Goal: Task Accomplishment & Management: Complete application form

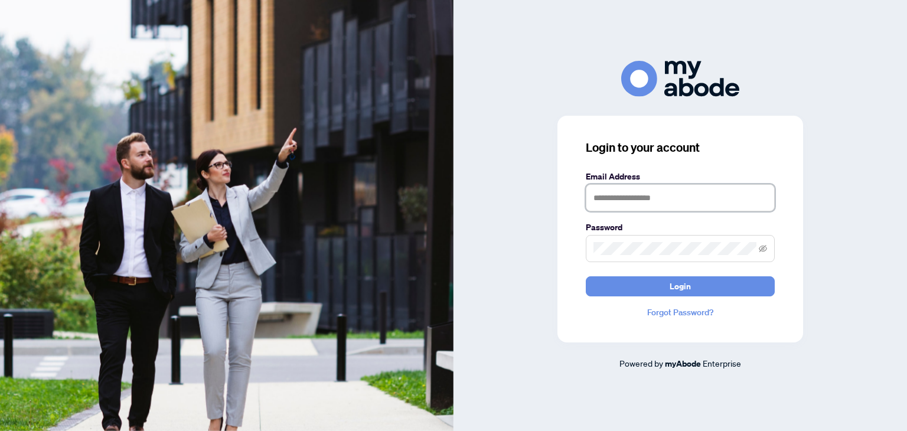
drag, startPoint x: 0, startPoint y: 0, endPoint x: 656, endPoint y: 201, distance: 686.5
click at [656, 201] on input "text" at bounding box center [680, 197] width 189 height 27
type input "**********"
click at [586, 276] on button "Login" at bounding box center [680, 286] width 189 height 20
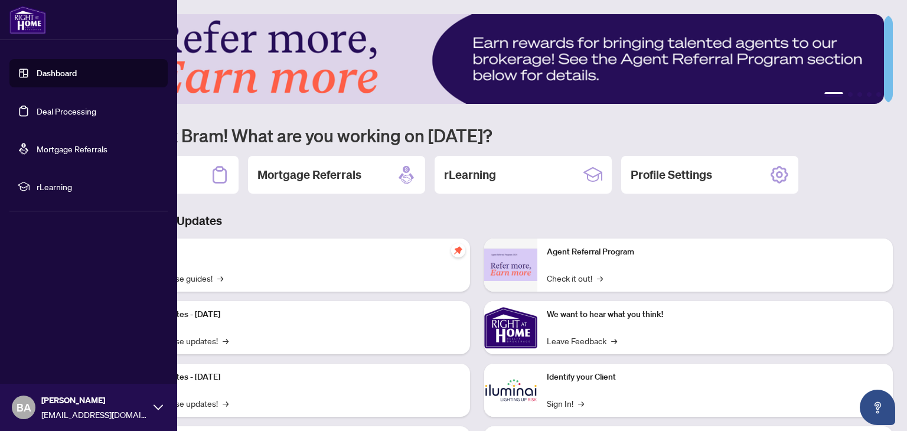
click at [53, 114] on link "Deal Processing" at bounding box center [67, 111] width 60 height 11
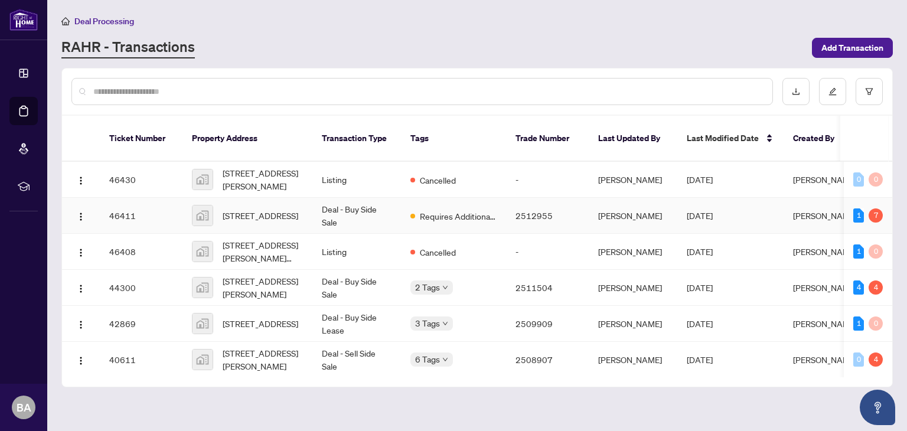
click at [329, 198] on td "Deal - Buy Side Sale" at bounding box center [356, 216] width 89 height 36
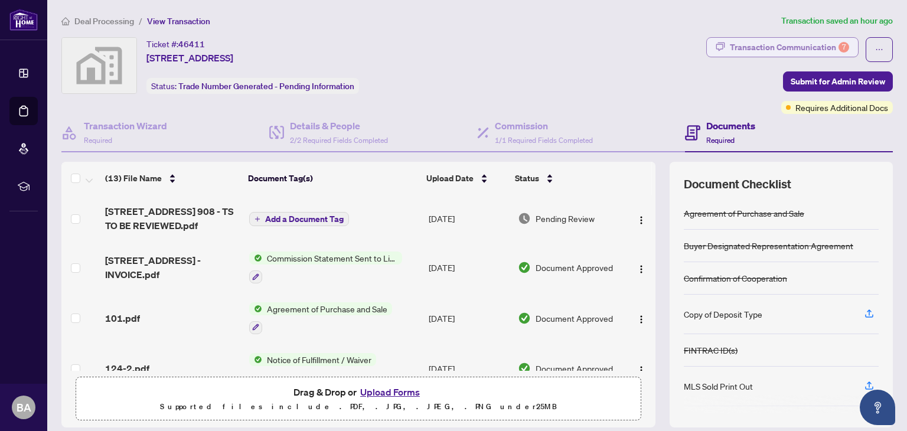
click at [819, 48] on div "Transaction Communication 7" at bounding box center [789, 47] width 119 height 19
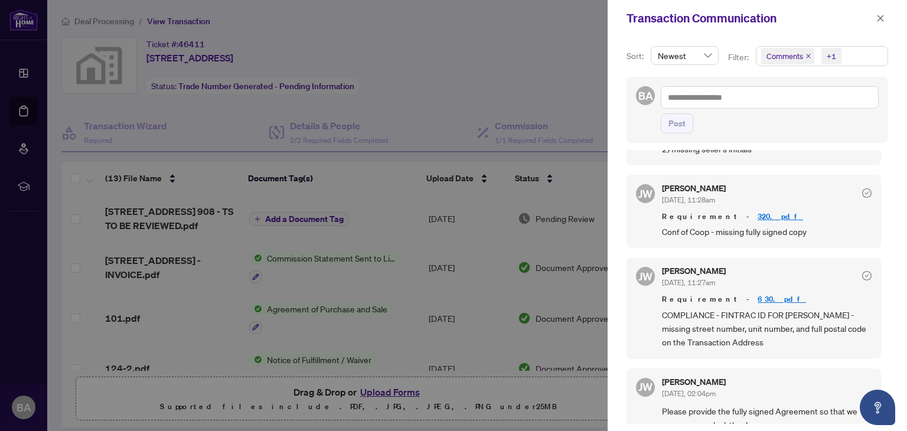
scroll to position [1, 0]
click at [757, 210] on link "320.pdf" at bounding box center [779, 215] width 45 height 10
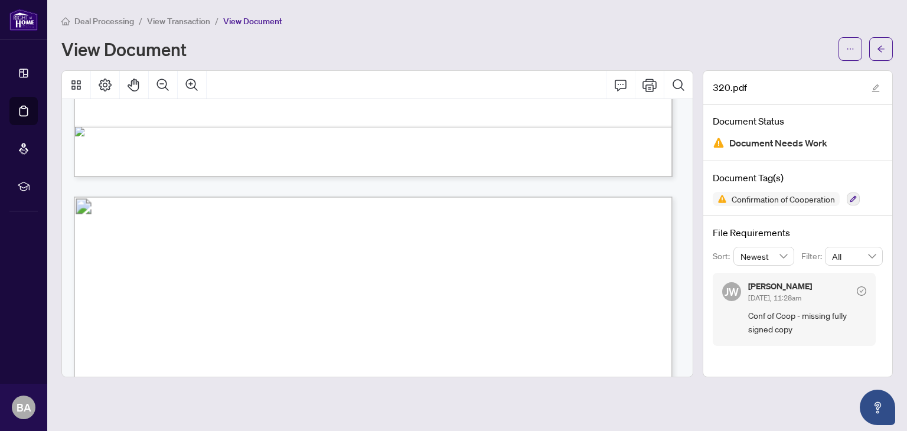
scroll to position [649, 0]
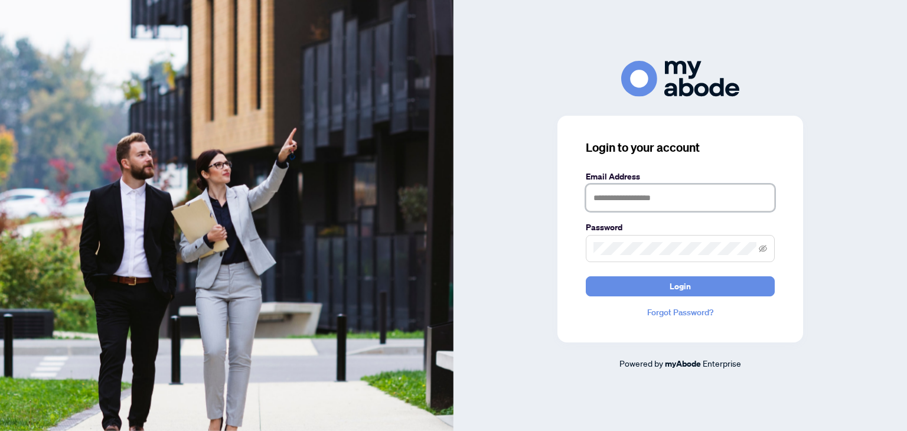
click at [603, 202] on input "text" at bounding box center [680, 197] width 189 height 27
type input "**********"
click at [586, 276] on button "Login" at bounding box center [680, 286] width 189 height 20
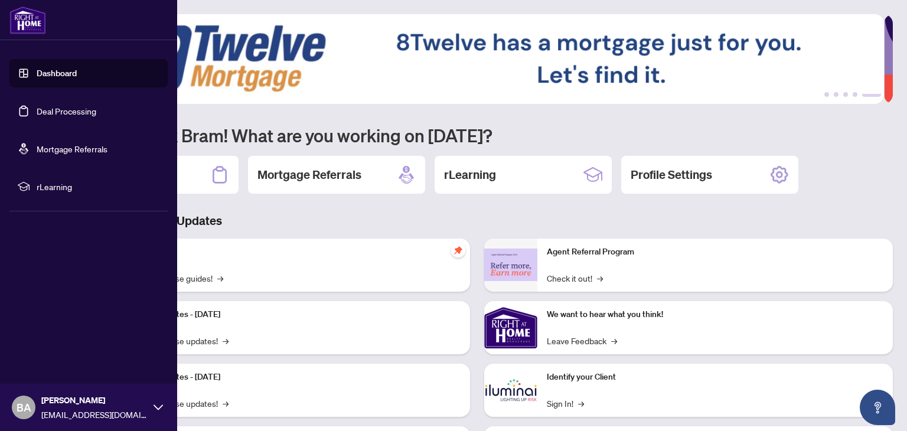
click at [63, 112] on link "Deal Processing" at bounding box center [67, 111] width 60 height 11
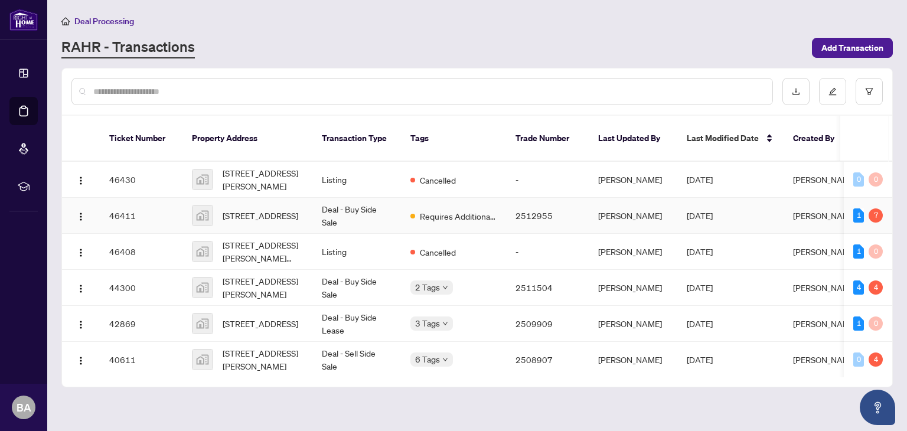
click at [545, 205] on td "2512955" at bounding box center [547, 216] width 83 height 36
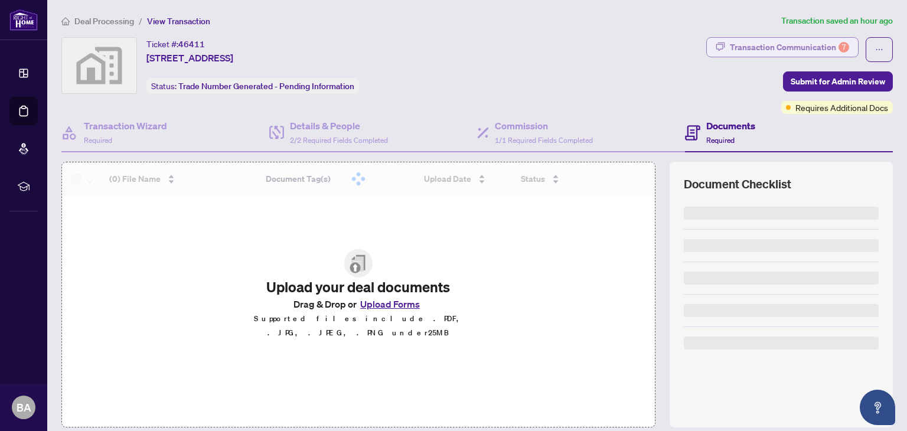
click at [818, 50] on div "Transaction Communication 7" at bounding box center [789, 47] width 119 height 19
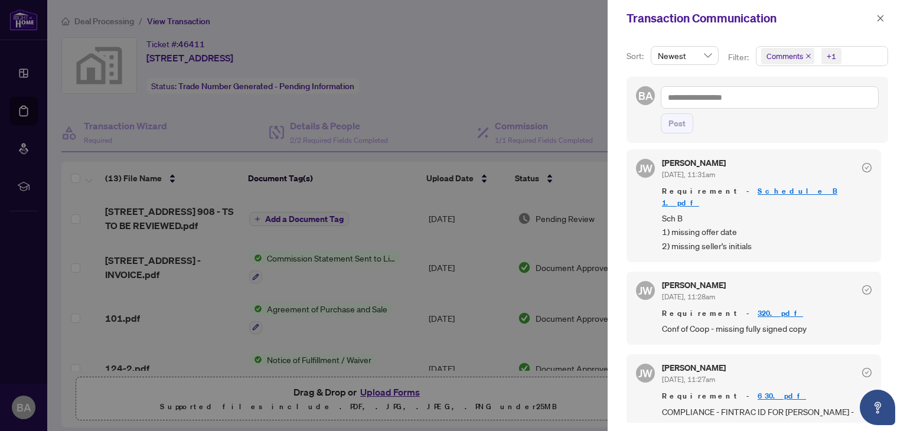
scroll to position [483, 0]
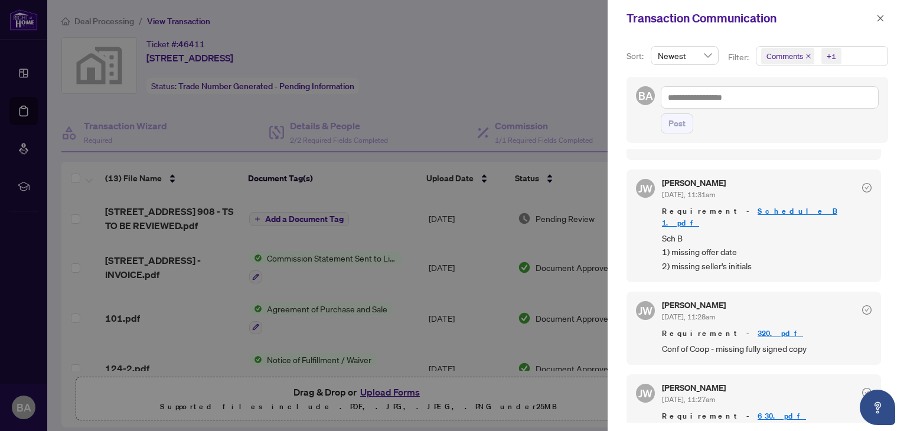
click at [735, 207] on link "Schedule B 1.pdf" at bounding box center [749, 217] width 175 height 22
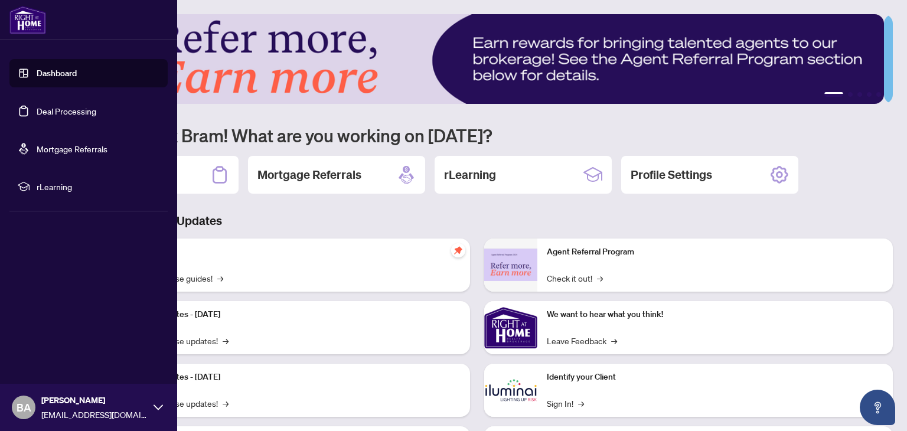
click at [61, 109] on link "Deal Processing" at bounding box center [67, 111] width 60 height 11
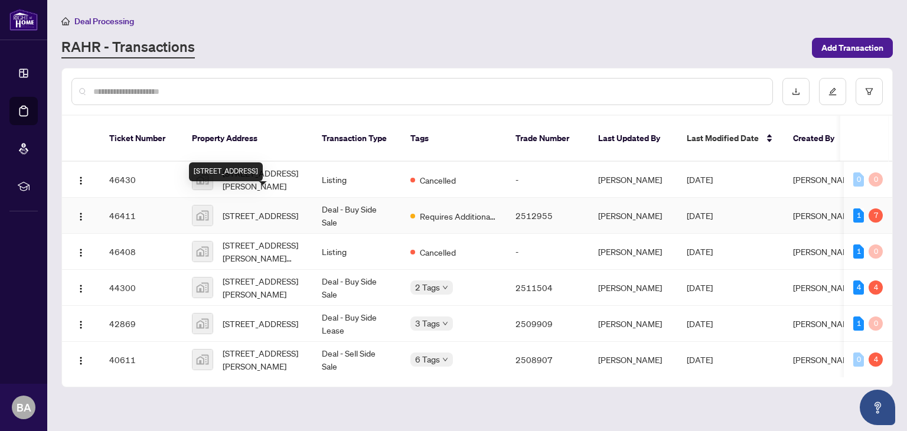
click at [270, 209] on span "[STREET_ADDRESS]" at bounding box center [261, 215] width 76 height 13
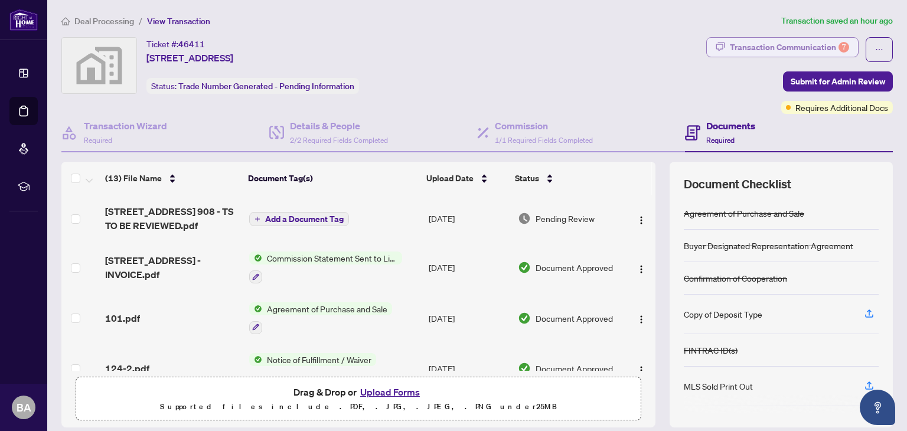
click at [820, 48] on div "Transaction Communication 7" at bounding box center [789, 47] width 119 height 19
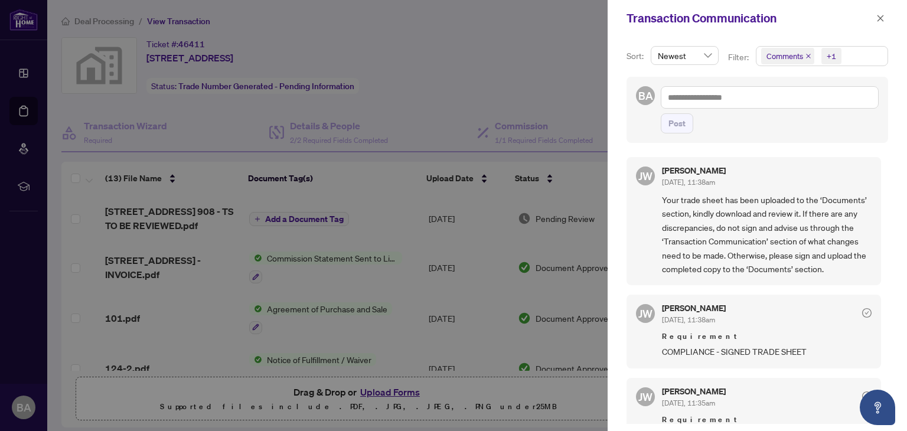
click at [572, 71] on div at bounding box center [453, 215] width 907 height 431
click at [881, 15] on icon "close" at bounding box center [880, 18] width 8 height 8
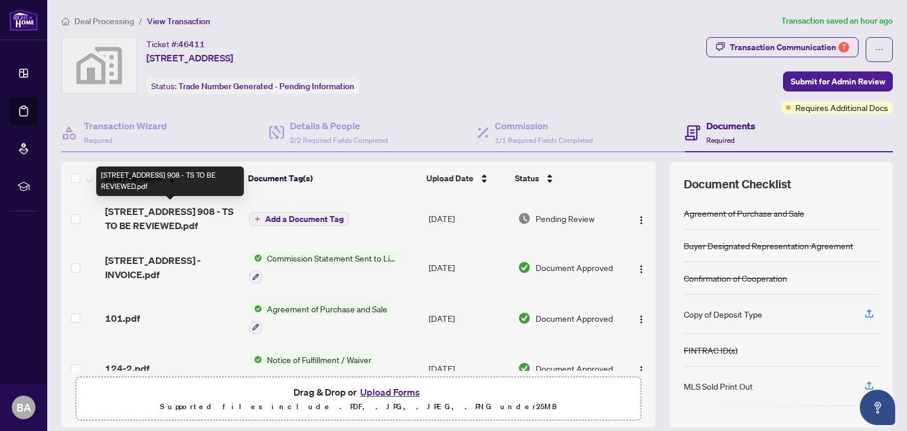
click at [169, 214] on span "[STREET_ADDRESS] 908 - TS TO BE REVIEWED.pdf" at bounding box center [172, 218] width 134 height 28
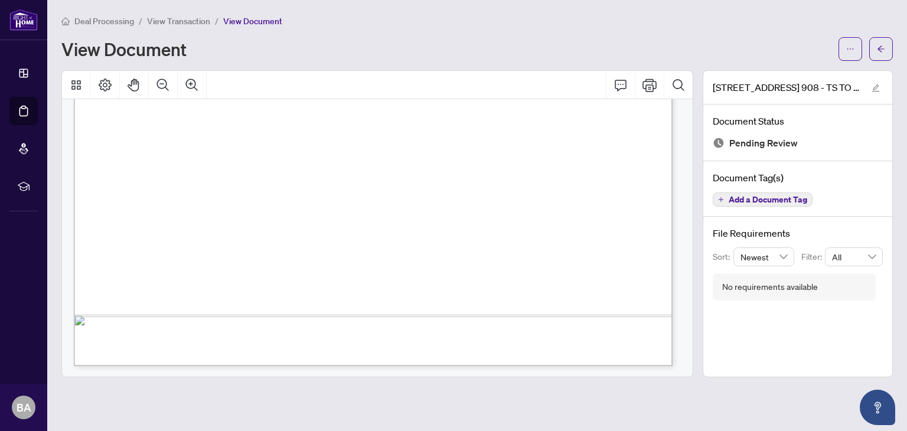
scroll to position [520, 0]
click at [849, 49] on icon "ellipsis" at bounding box center [850, 49] width 8 height 8
click at [791, 77] on span "Download" at bounding box center [808, 74] width 90 height 13
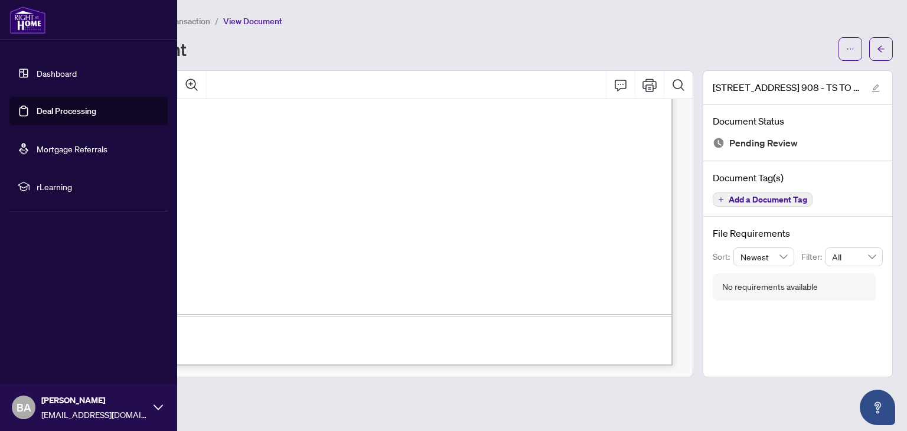
click at [50, 109] on link "Deal Processing" at bounding box center [67, 111] width 60 height 11
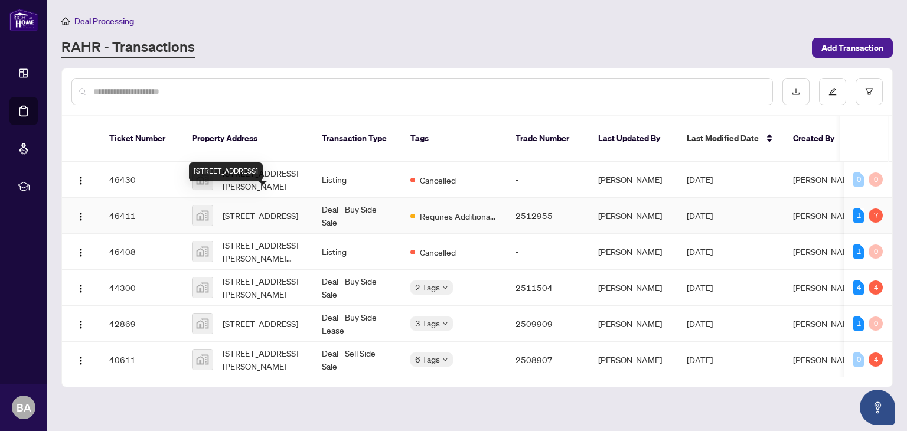
click at [241, 209] on span "[STREET_ADDRESS]" at bounding box center [261, 215] width 76 height 13
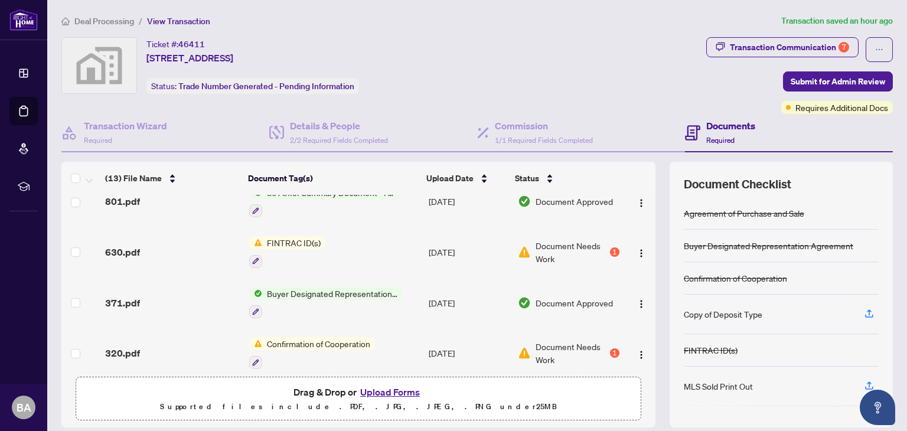
scroll to position [295, 0]
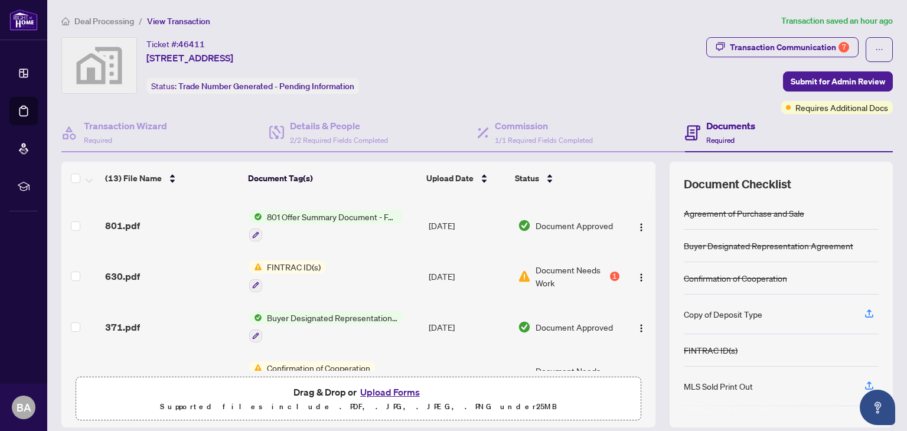
click at [276, 260] on span "FINTRAC ID(s)" at bounding box center [293, 266] width 63 height 13
click at [256, 318] on span "FINTRAC ID(s)" at bounding box center [262, 318] width 63 height 13
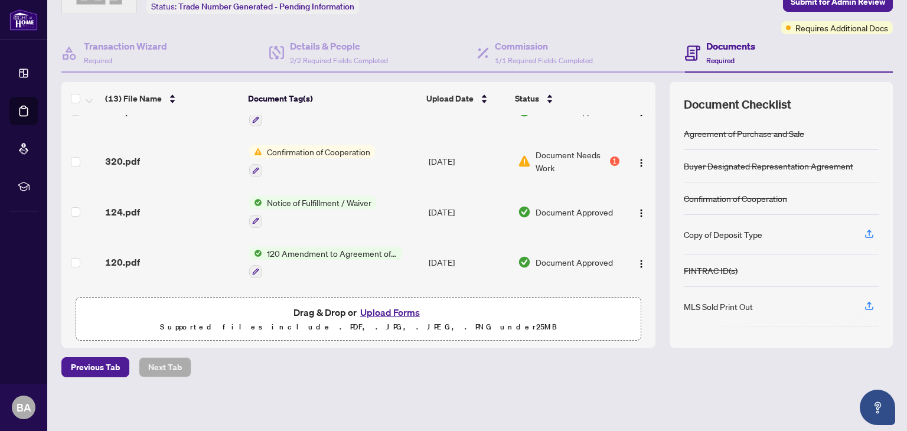
scroll to position [413, 0]
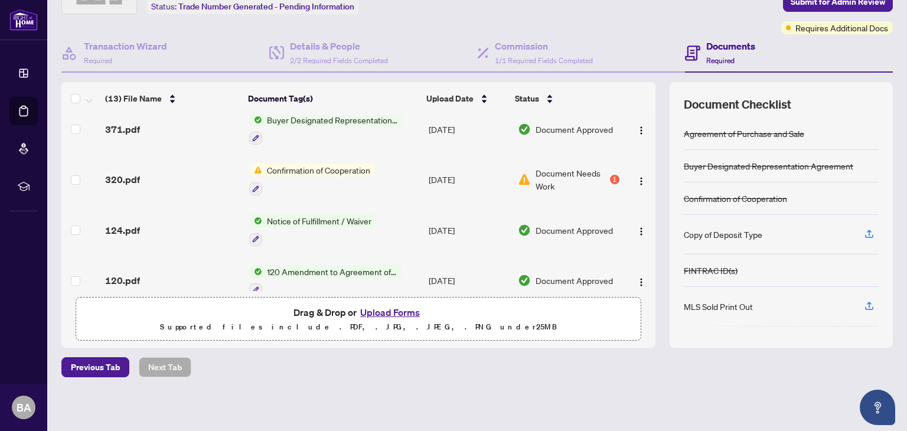
click at [329, 166] on span "Confirmation of Cooperation" at bounding box center [318, 170] width 113 height 13
click at [342, 220] on span "Confirmation of Cooperation" at bounding box center [313, 219] width 113 height 13
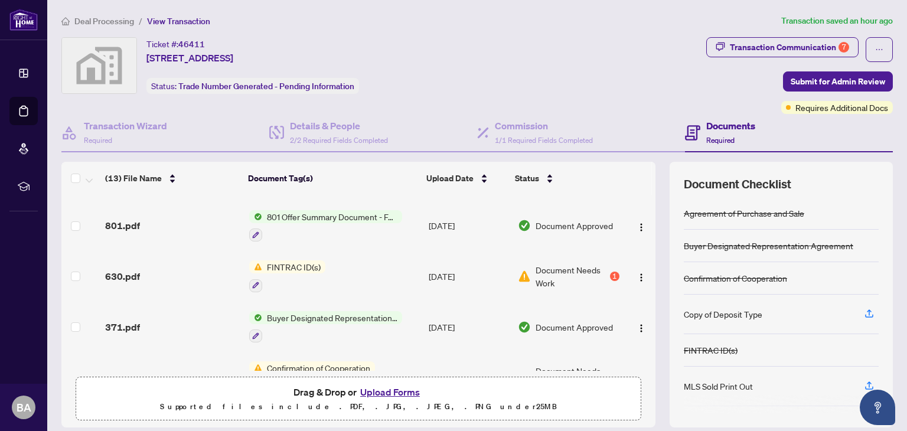
scroll to position [354, 0]
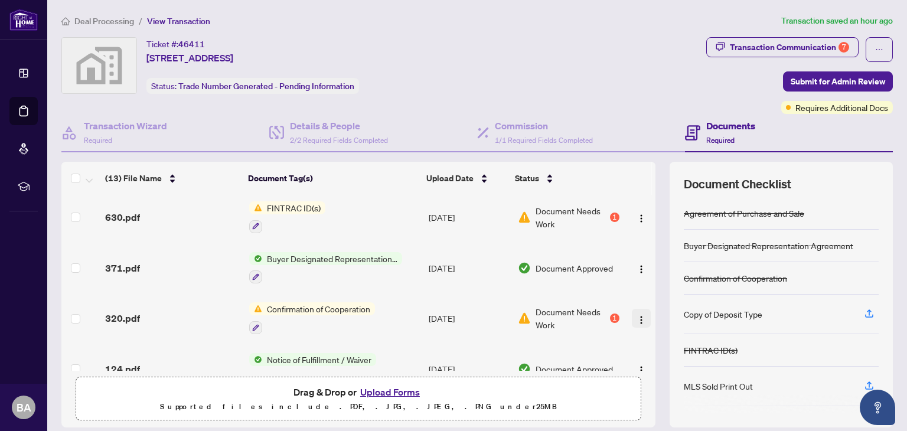
click at [636, 315] on img "button" at bounding box center [640, 319] width 9 height 9
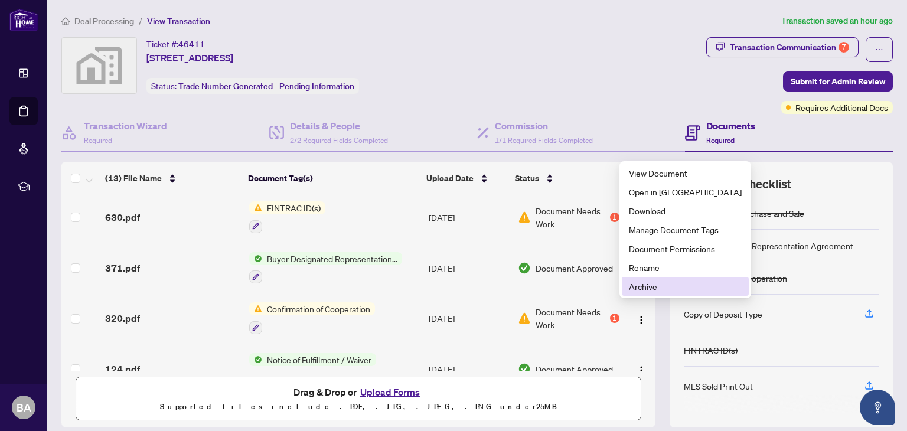
click at [652, 286] on span "Archive" at bounding box center [685, 286] width 113 height 13
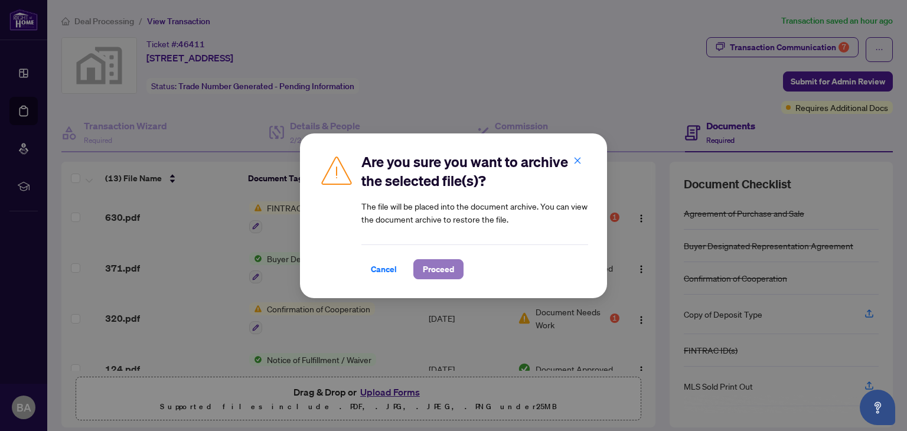
click at [451, 267] on span "Proceed" at bounding box center [438, 269] width 31 height 19
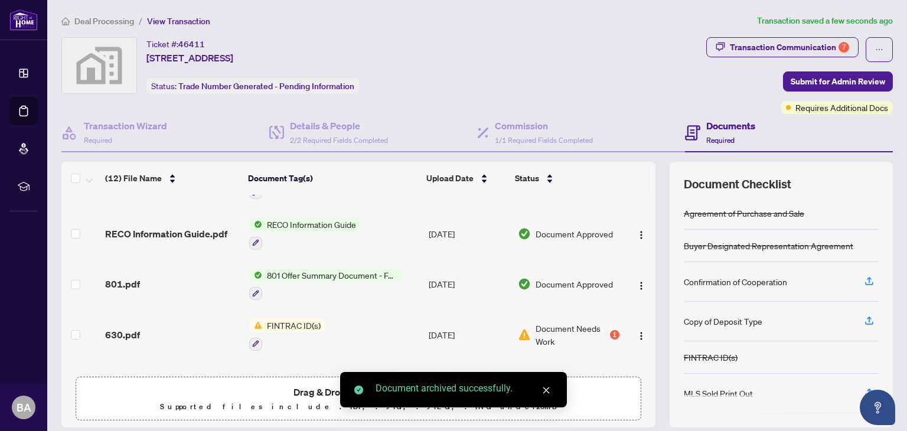
scroll to position [236, 0]
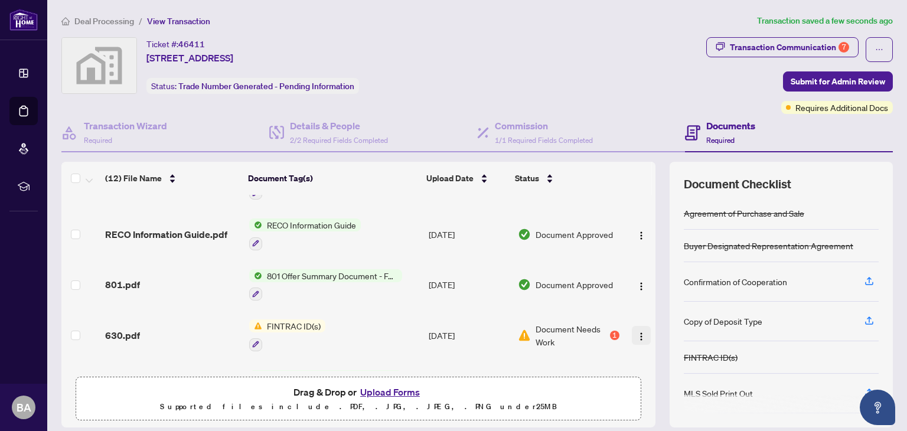
click at [636, 333] on span "button" at bounding box center [640, 335] width 9 height 13
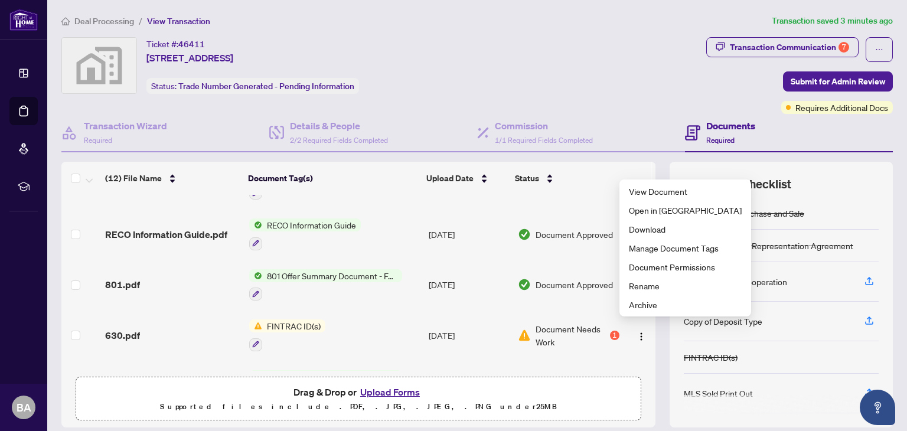
scroll to position [0, 0]
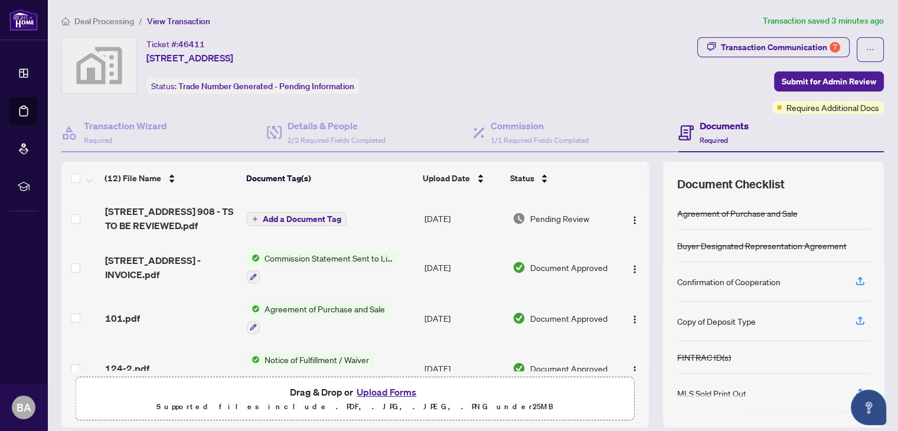
click at [381, 393] on button "Upload Forms" at bounding box center [386, 391] width 67 height 15
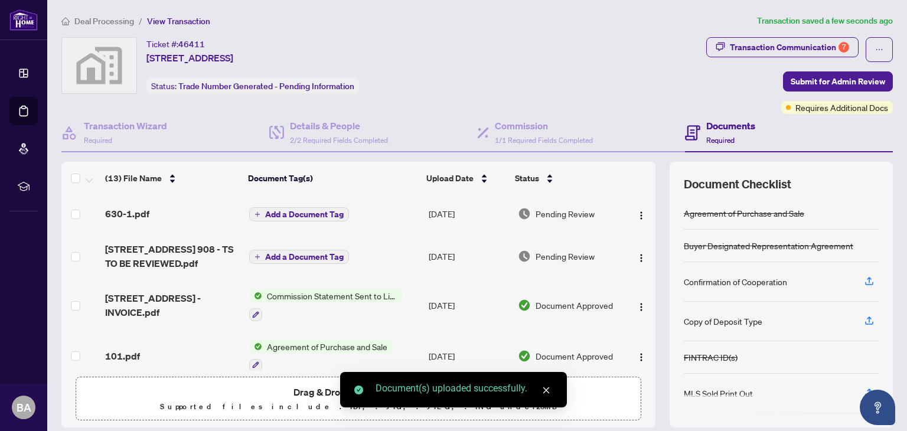
click at [299, 213] on span "Add a Document Tag" at bounding box center [304, 214] width 79 height 8
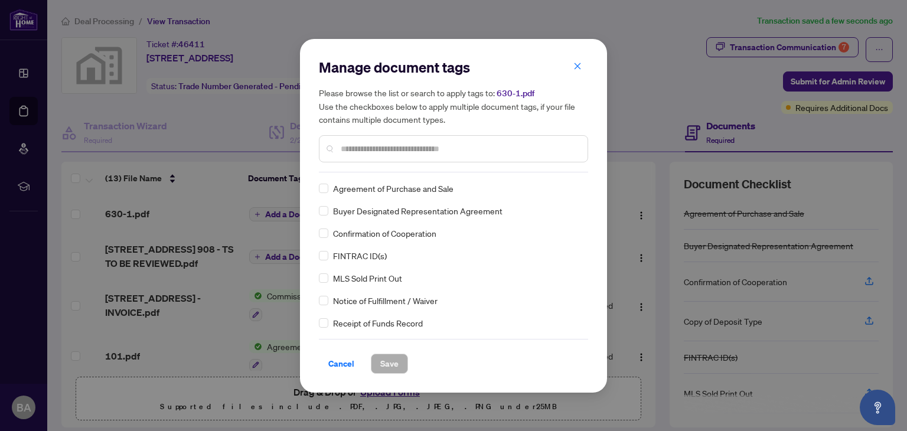
click at [384, 151] on input "text" at bounding box center [459, 148] width 237 height 13
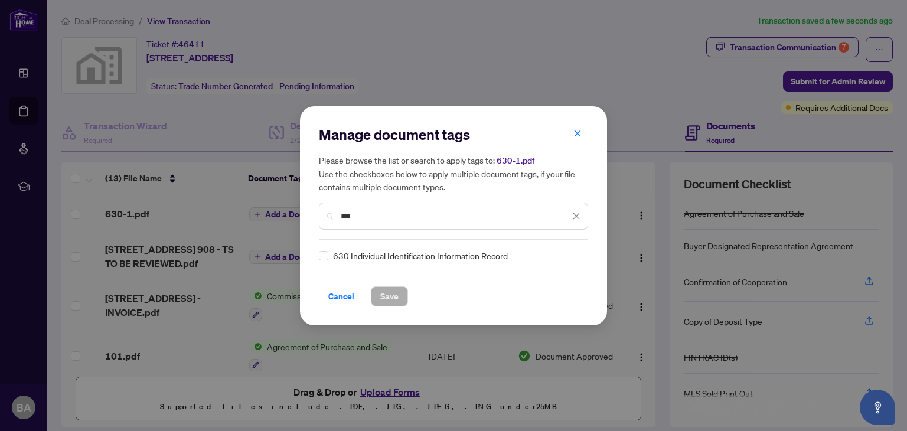
type input "***"
click at [388, 292] on span "Save" at bounding box center [389, 296] width 18 height 19
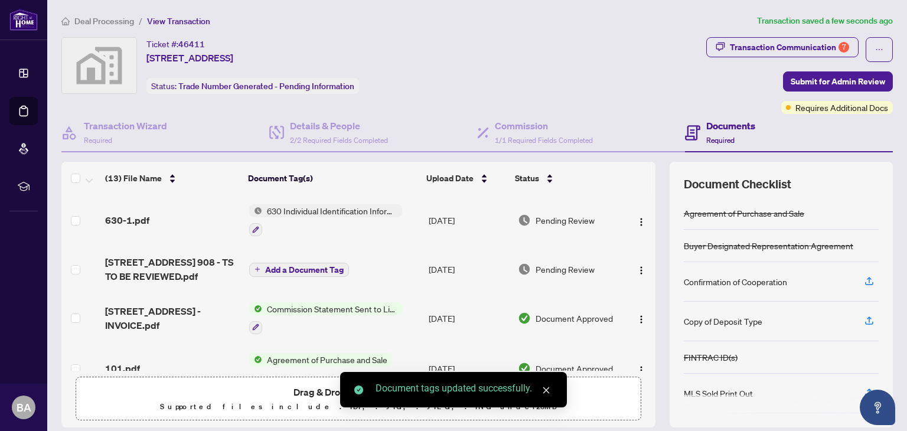
click at [346, 392] on div "Document tags updated successfully." at bounding box center [453, 389] width 227 height 35
click at [323, 388] on span "Drag & Drop or Upload Forms" at bounding box center [358, 391] width 130 height 15
click at [545, 388] on icon "close" at bounding box center [546, 390] width 8 height 8
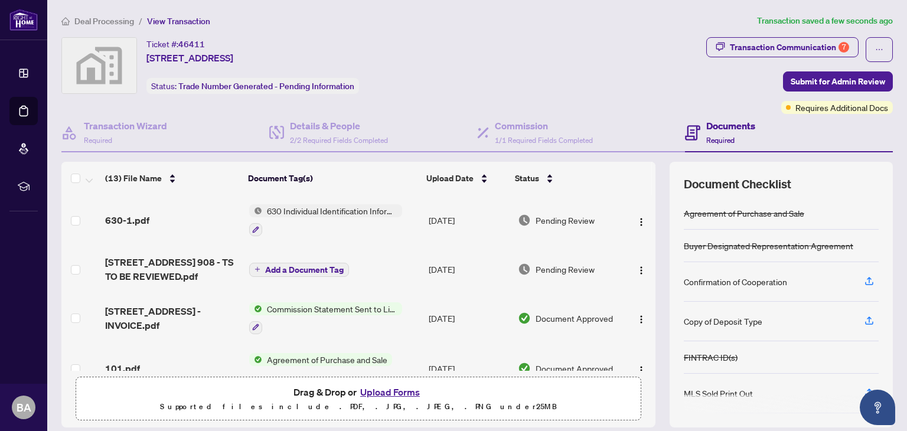
click at [388, 386] on button "Upload Forms" at bounding box center [390, 391] width 67 height 15
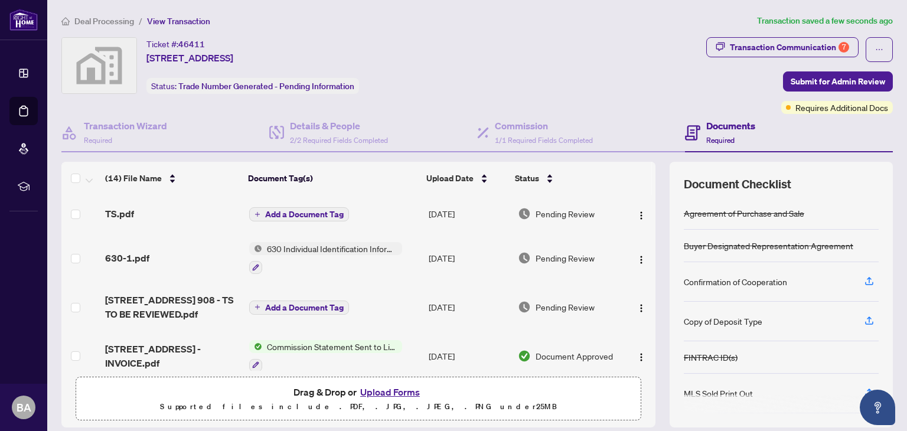
click at [312, 211] on span "Add a Document Tag" at bounding box center [304, 214] width 79 height 8
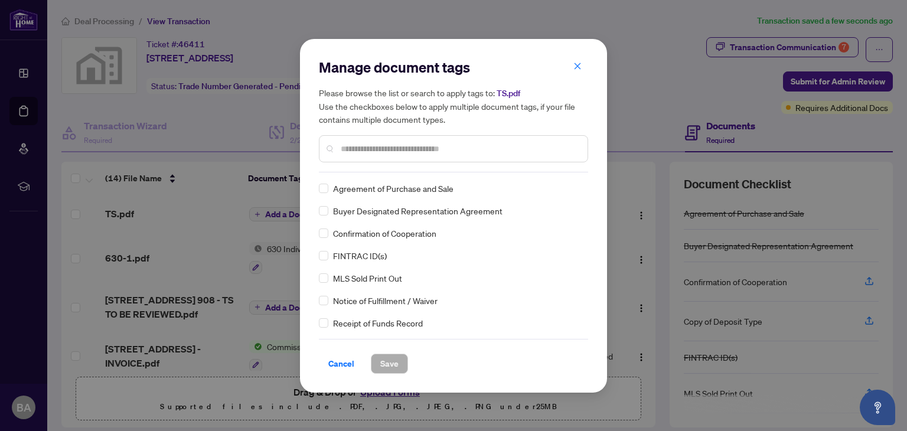
click at [399, 143] on input "text" at bounding box center [459, 148] width 237 height 13
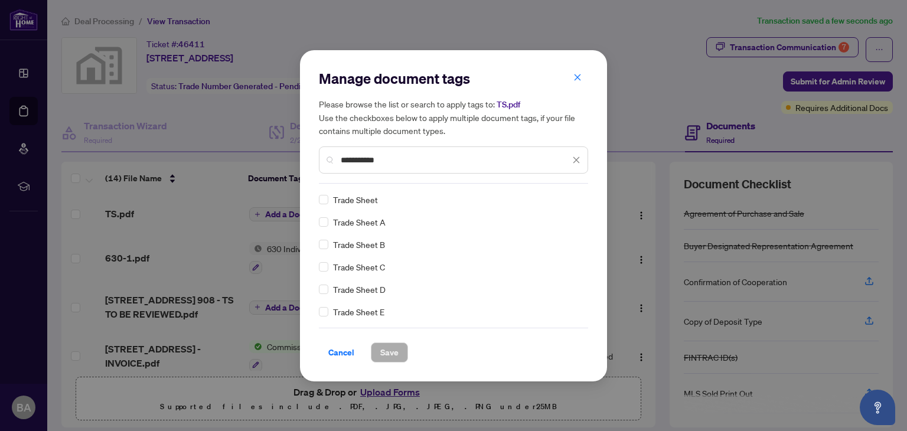
type input "**********"
click at [399, 354] on button "Save" at bounding box center [389, 352] width 37 height 20
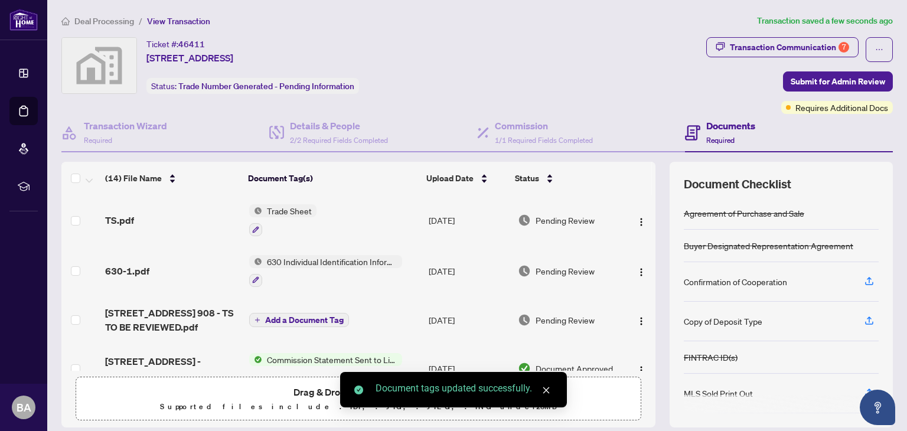
click at [544, 389] on icon "close" at bounding box center [546, 390] width 8 height 8
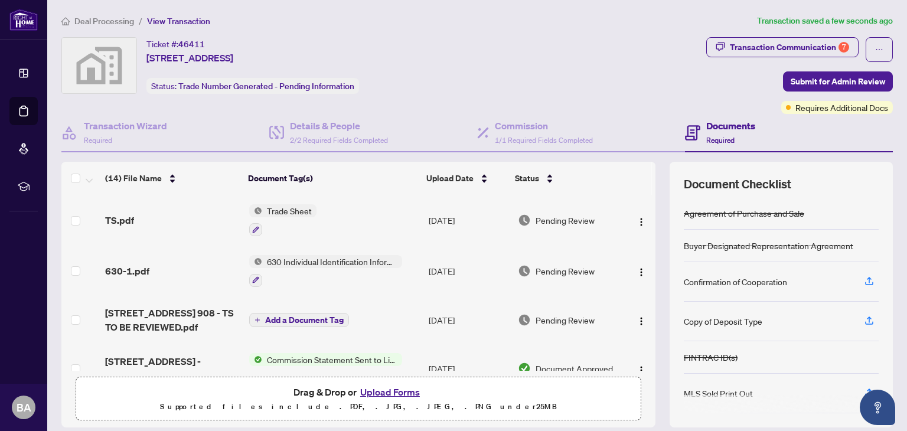
click at [382, 394] on button "Upload Forms" at bounding box center [390, 391] width 67 height 15
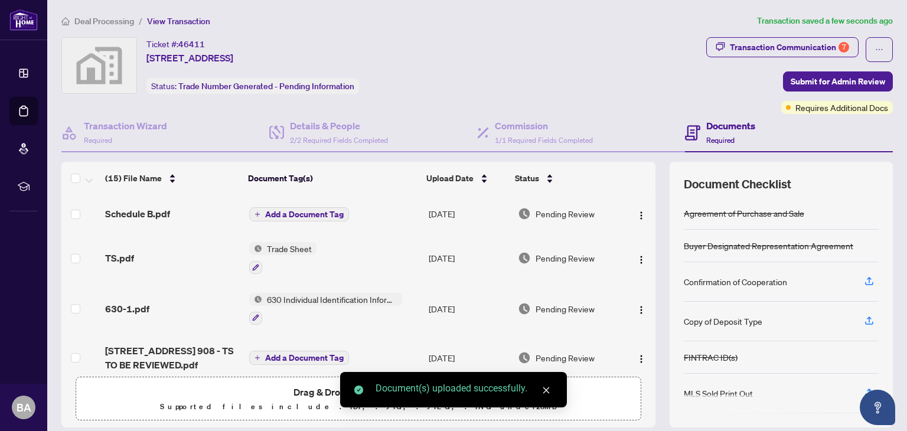
click at [312, 211] on span "Add a Document Tag" at bounding box center [304, 214] width 79 height 8
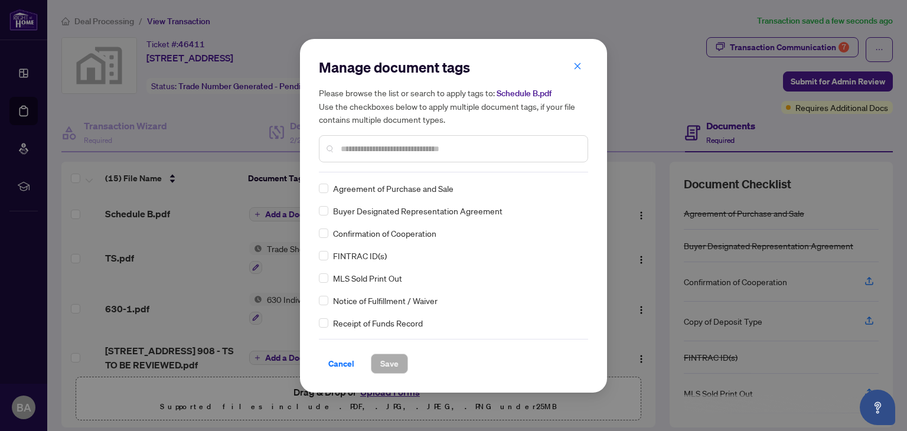
click at [366, 149] on input "text" at bounding box center [459, 148] width 237 height 13
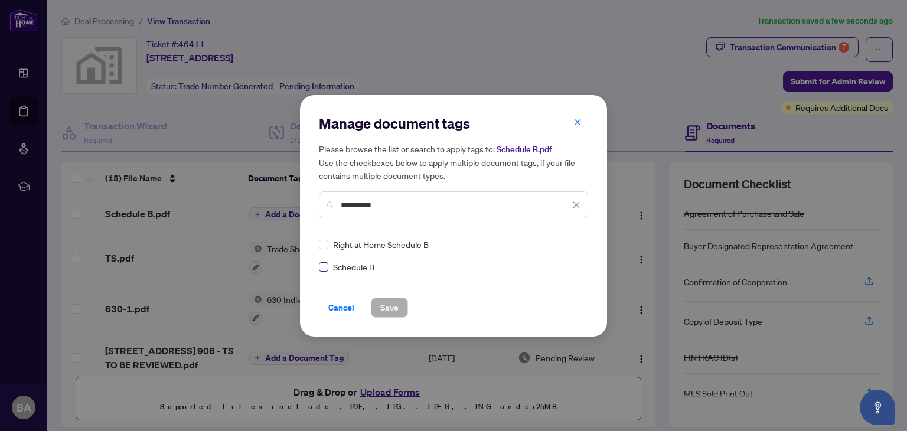
type input "**********"
click at [394, 306] on span "Save" at bounding box center [389, 307] width 18 height 19
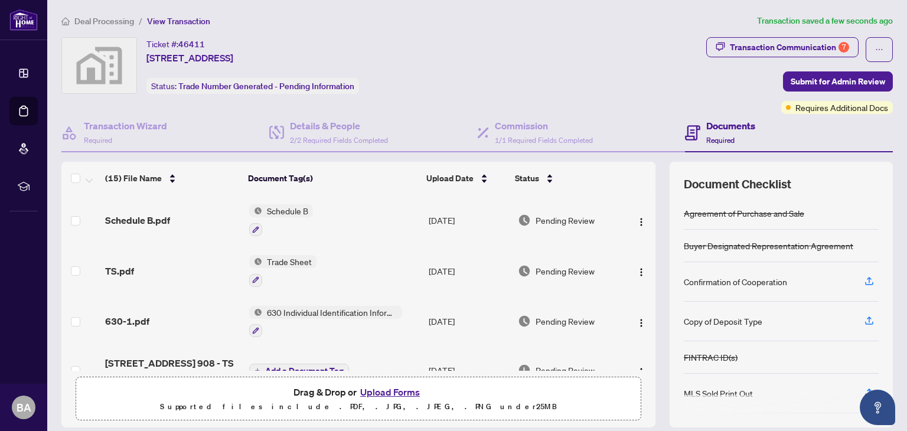
click at [388, 391] on button "Upload Forms" at bounding box center [390, 391] width 67 height 15
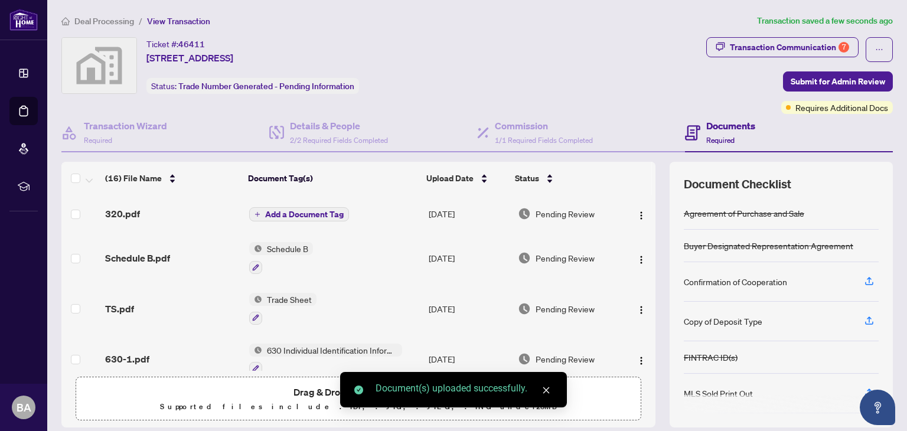
click at [313, 207] on button "Add a Document Tag" at bounding box center [299, 214] width 100 height 14
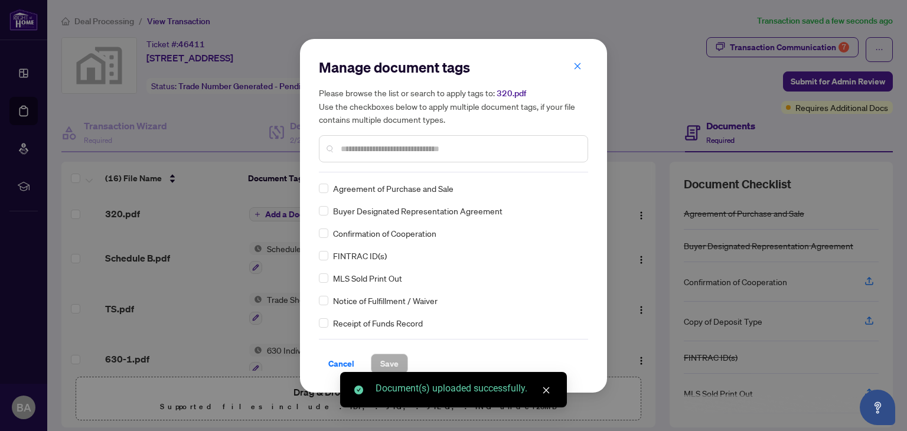
click at [381, 149] on input "text" at bounding box center [459, 148] width 237 height 13
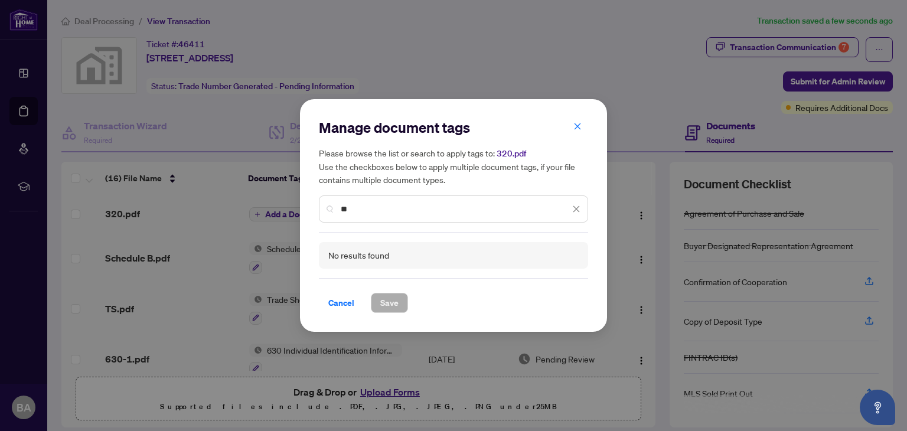
type input "*"
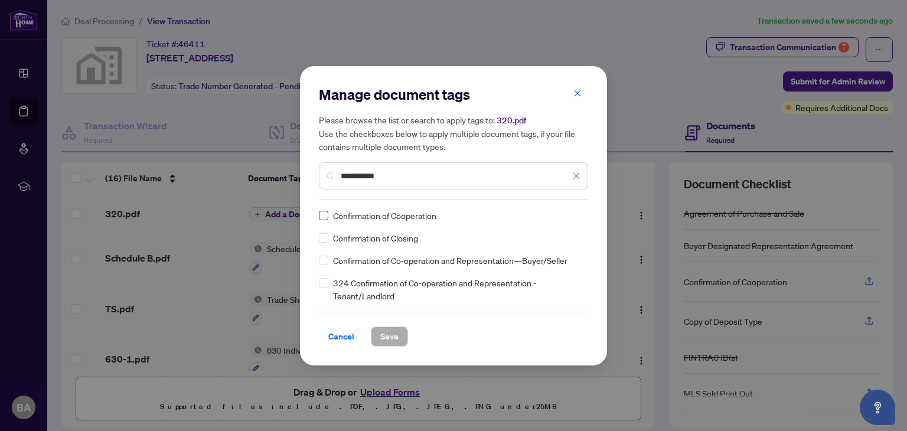
type input "**********"
click at [392, 337] on span "Save" at bounding box center [389, 336] width 18 height 19
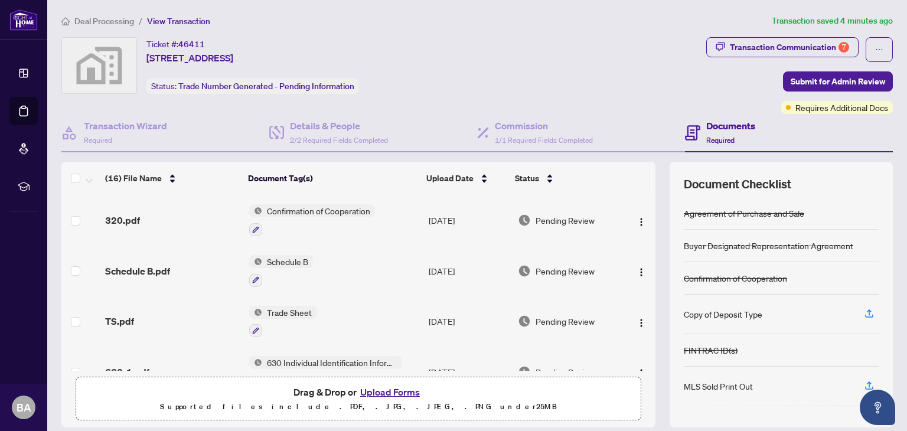
click at [384, 388] on button "Upload Forms" at bounding box center [390, 391] width 67 height 15
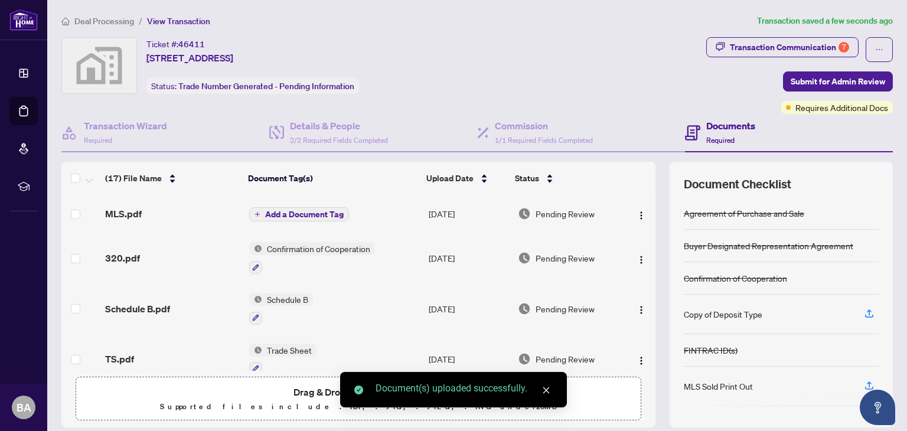
click at [329, 210] on span "Add a Document Tag" at bounding box center [304, 214] width 79 height 8
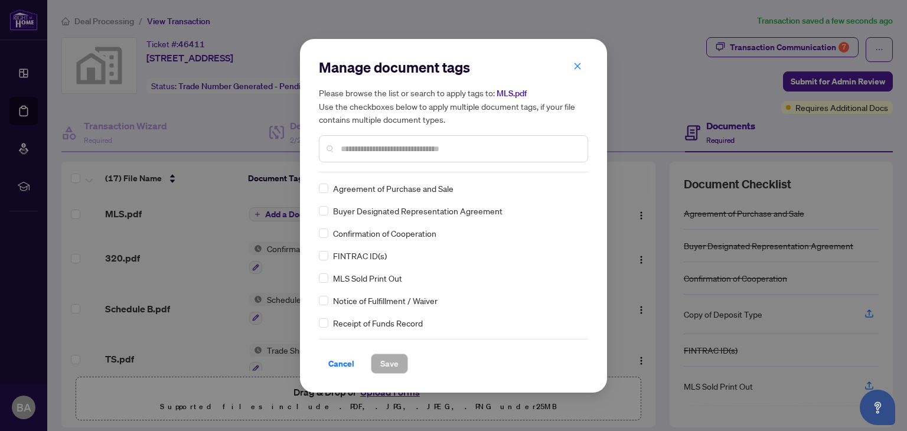
click at [394, 164] on div "Manage document tags Please browse the list or search to apply tags to: MLS.pdf…" at bounding box center [453, 115] width 269 height 115
click at [396, 152] on input "text" at bounding box center [459, 148] width 237 height 13
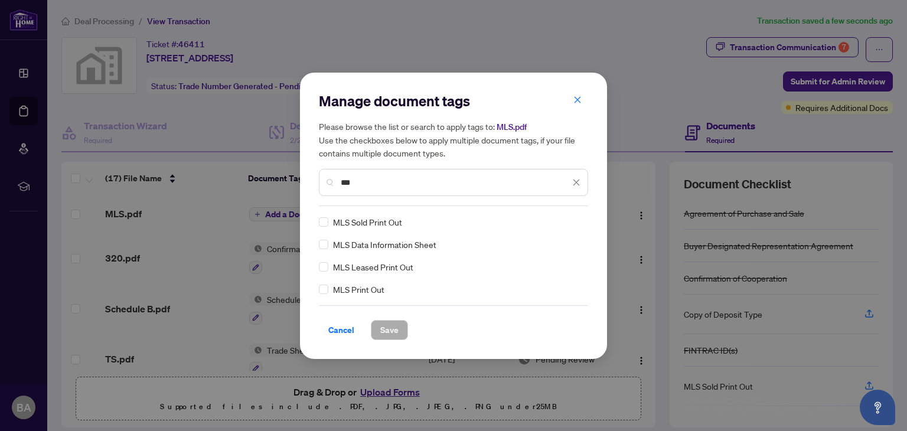
type input "***"
click at [395, 329] on span "Save" at bounding box center [389, 330] width 18 height 19
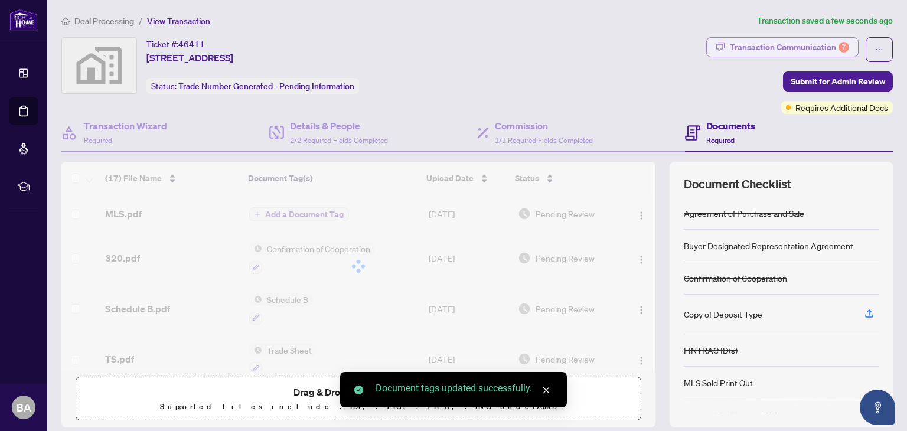
click at [790, 45] on div "Transaction Communication 7" at bounding box center [789, 47] width 119 height 19
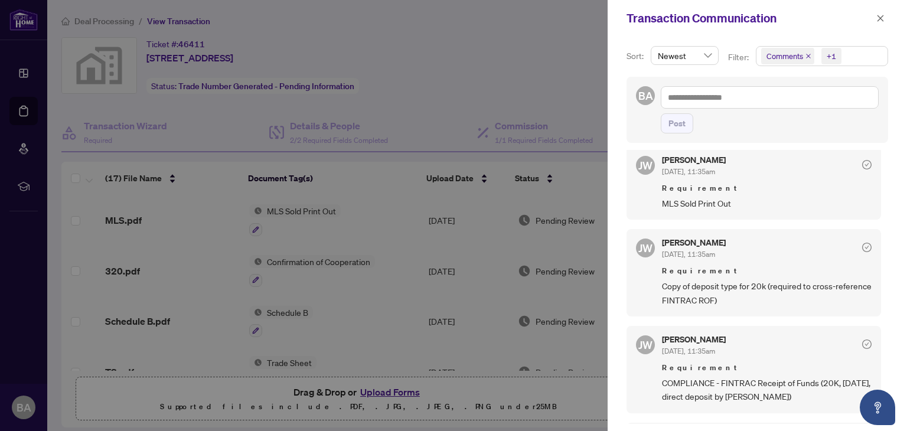
scroll to position [295, 0]
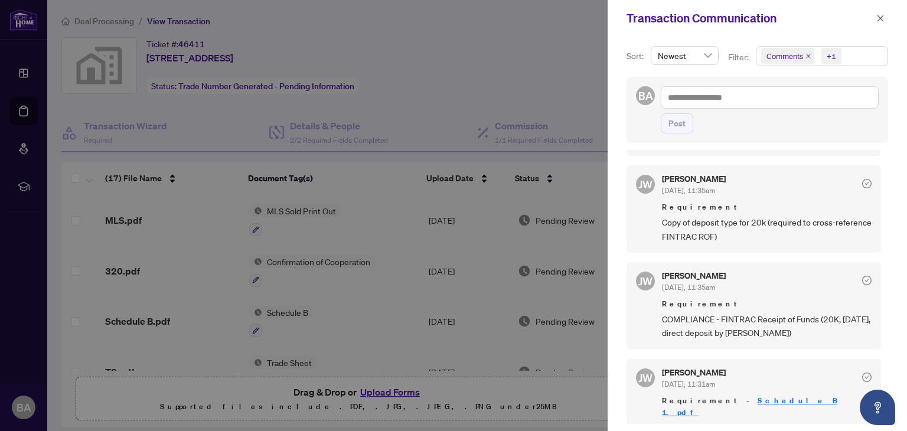
click at [593, 51] on div at bounding box center [453, 215] width 907 height 431
click at [546, 57] on div at bounding box center [453, 215] width 907 height 431
click at [881, 19] on icon "close" at bounding box center [880, 18] width 6 height 6
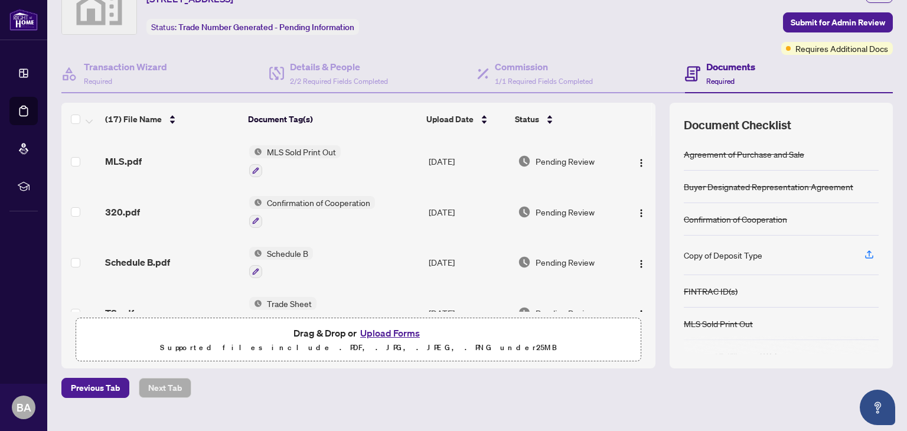
scroll to position [0, 0]
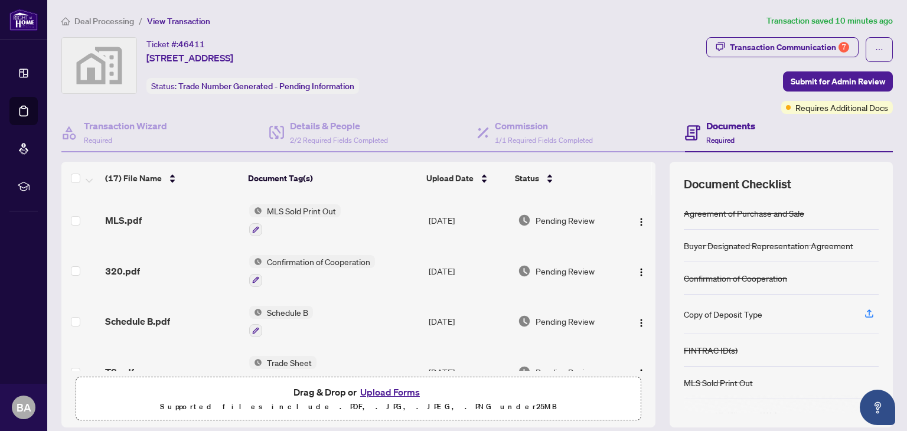
click at [387, 392] on button "Upload Forms" at bounding box center [390, 391] width 67 height 15
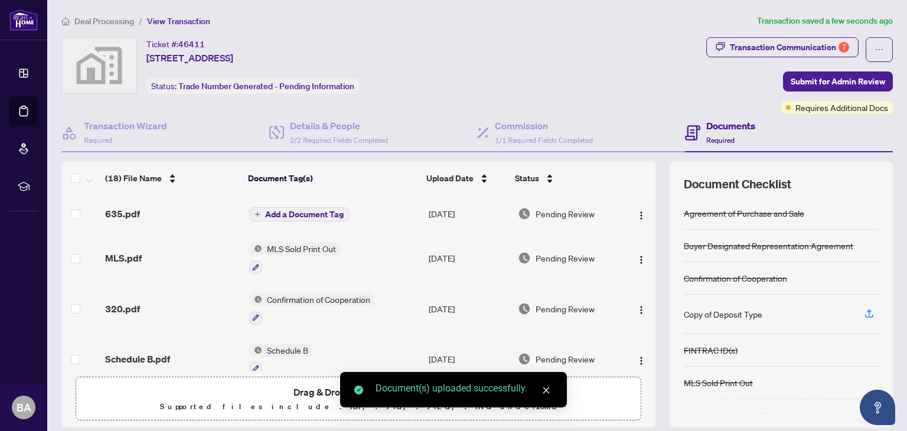
click at [325, 213] on span "Add a Document Tag" at bounding box center [304, 214] width 79 height 8
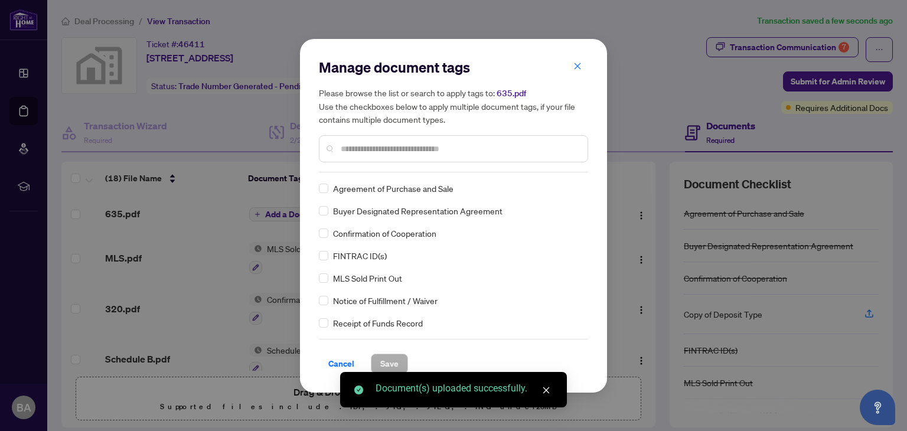
click at [382, 171] on div "Manage document tags Please browse the list or search to apply tags to: 635.pdf…" at bounding box center [453, 115] width 269 height 115
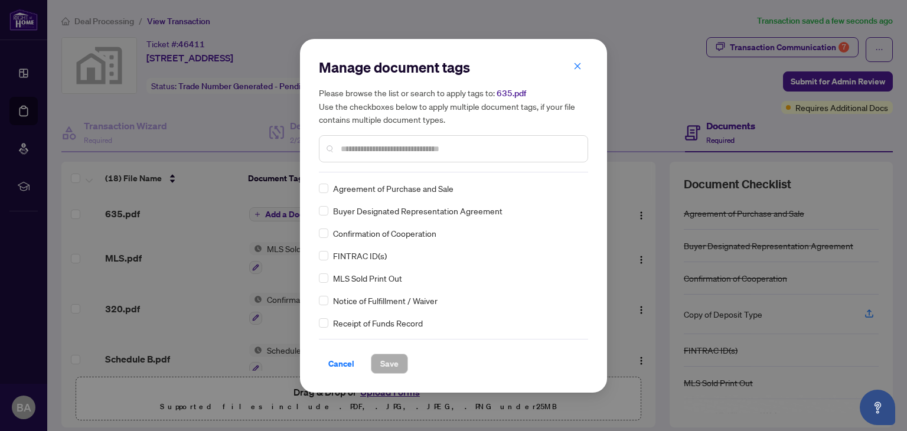
click at [382, 144] on input "text" at bounding box center [459, 148] width 237 height 13
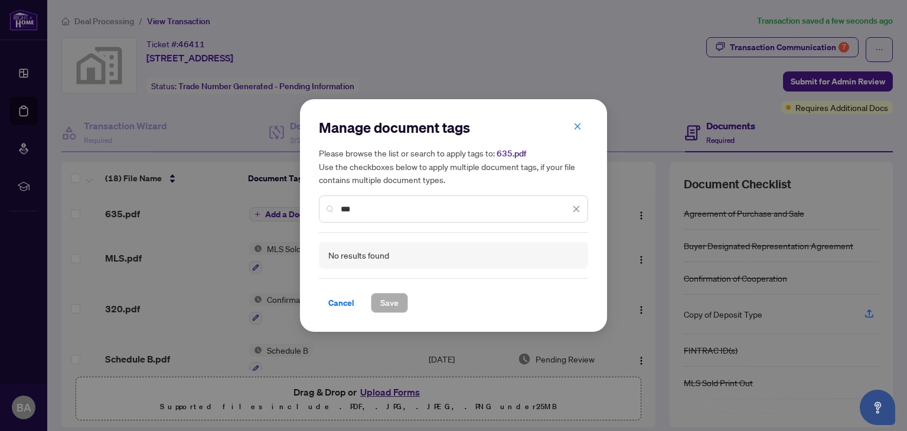
drag, startPoint x: 358, startPoint y: 208, endPoint x: 328, endPoint y: 207, distance: 30.1
click at [328, 207] on div "***" at bounding box center [453, 208] width 269 height 27
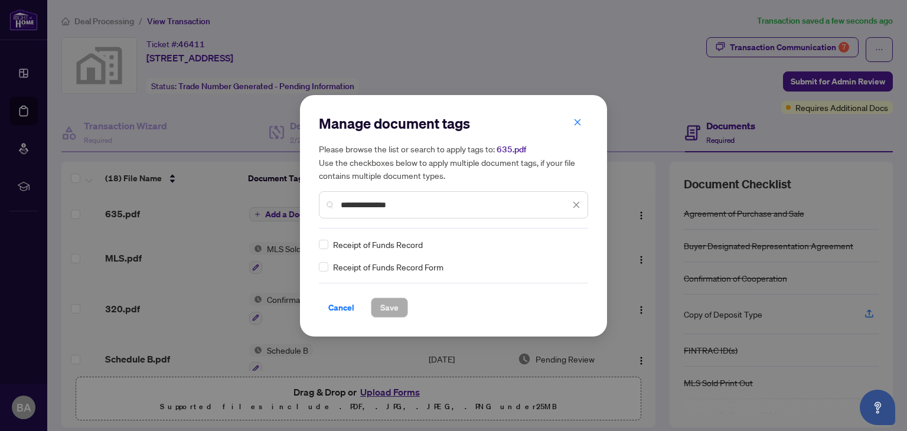
type input "**********"
click at [393, 308] on span "Save" at bounding box center [389, 307] width 18 height 19
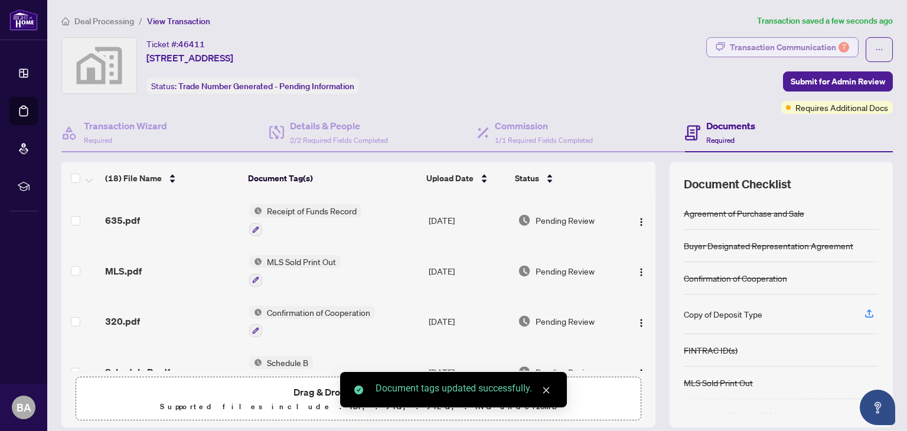
click at [806, 48] on div "Transaction Communication 7" at bounding box center [789, 47] width 119 height 19
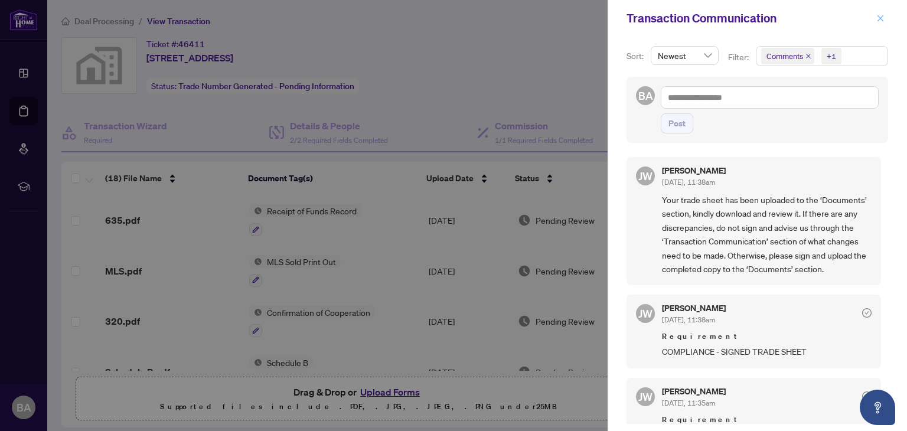
click at [875, 21] on button "button" at bounding box center [879, 18] width 15 height 14
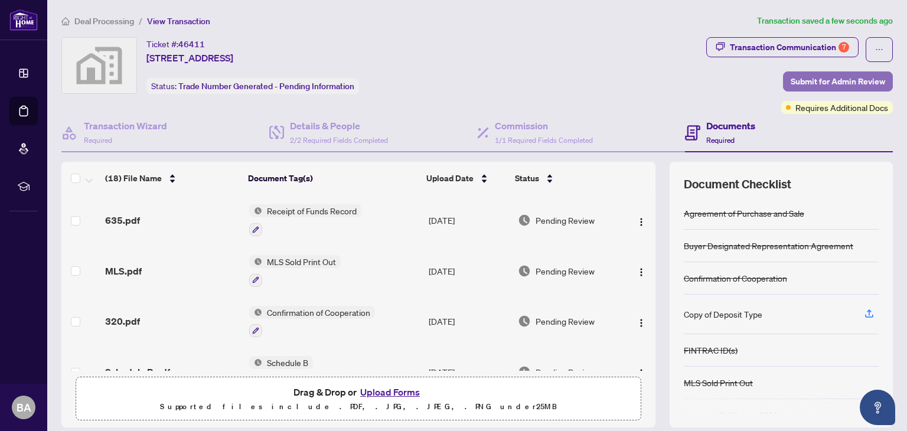
click at [845, 75] on span "Submit for Admin Review" at bounding box center [837, 81] width 94 height 19
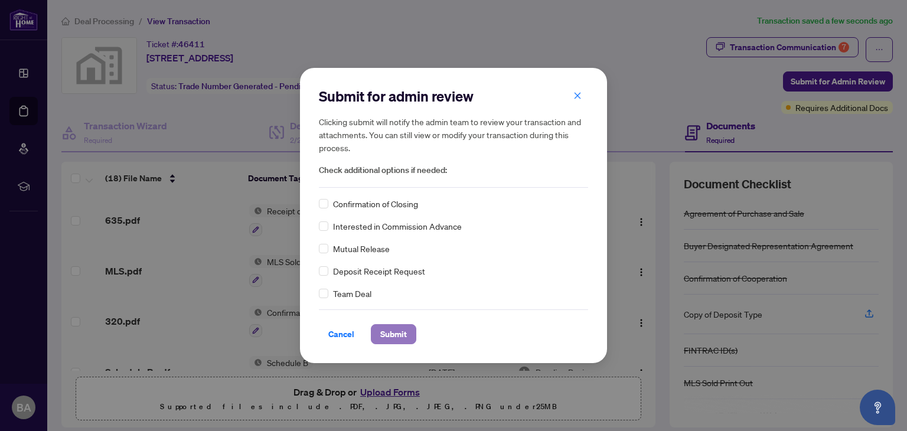
click at [397, 335] on span "Submit" at bounding box center [393, 334] width 27 height 19
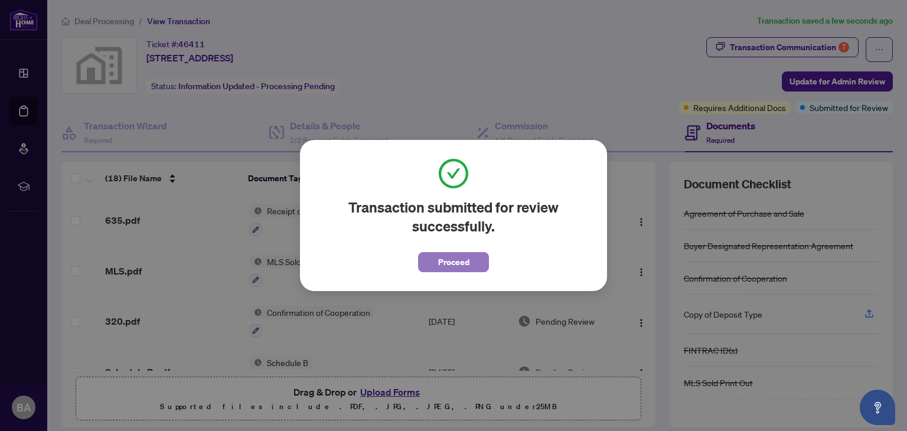
click at [456, 266] on span "Proceed" at bounding box center [453, 262] width 31 height 19
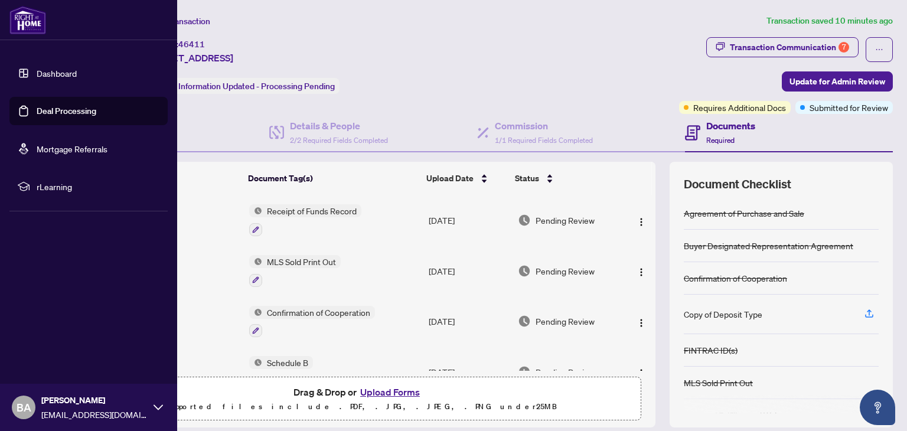
click at [37, 110] on link "Deal Processing" at bounding box center [67, 111] width 60 height 11
